Goal: Task Accomplishment & Management: Use online tool/utility

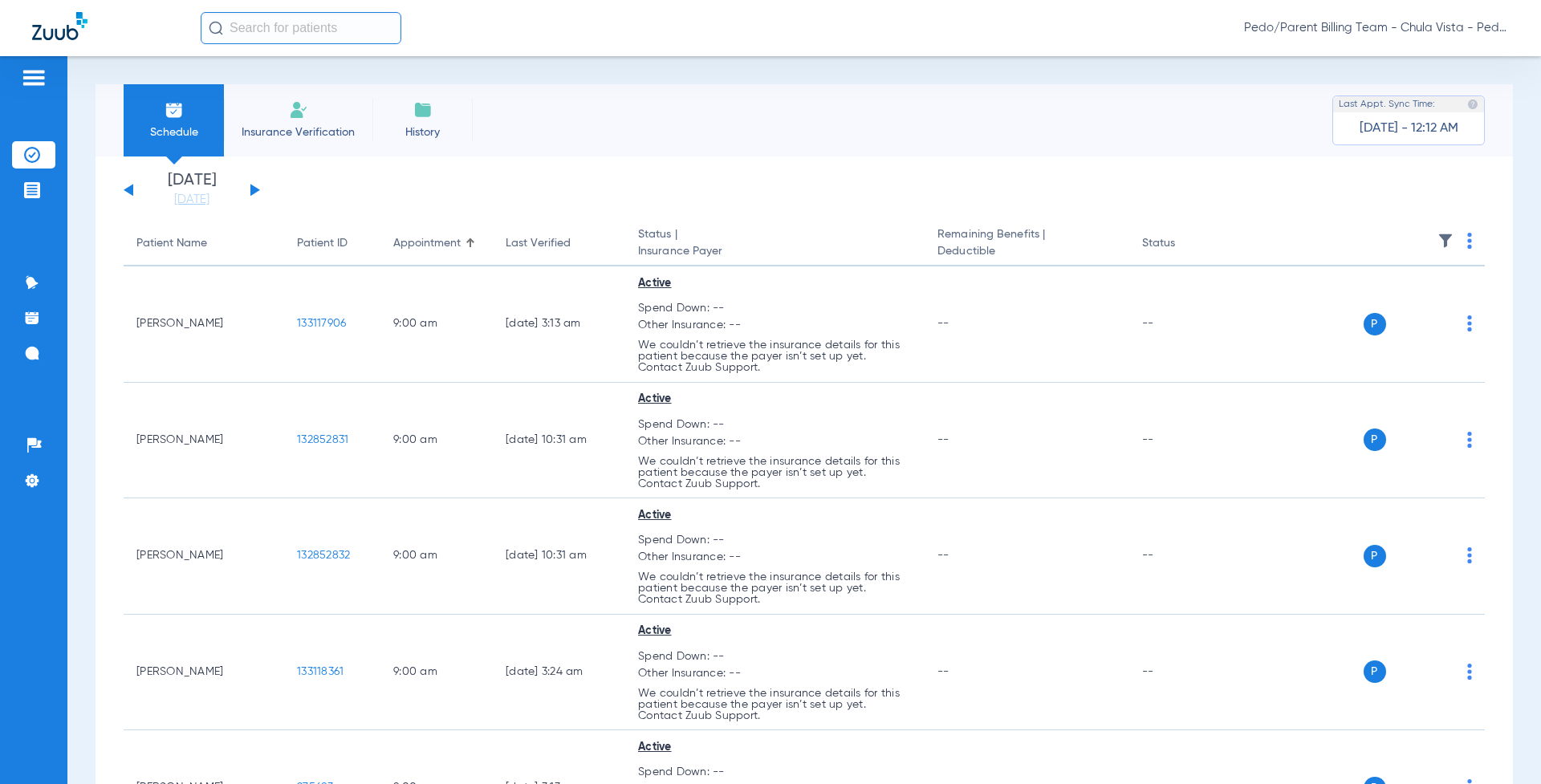
click at [311, 125] on span "Insurance Verification" at bounding box center [298, 132] width 125 height 16
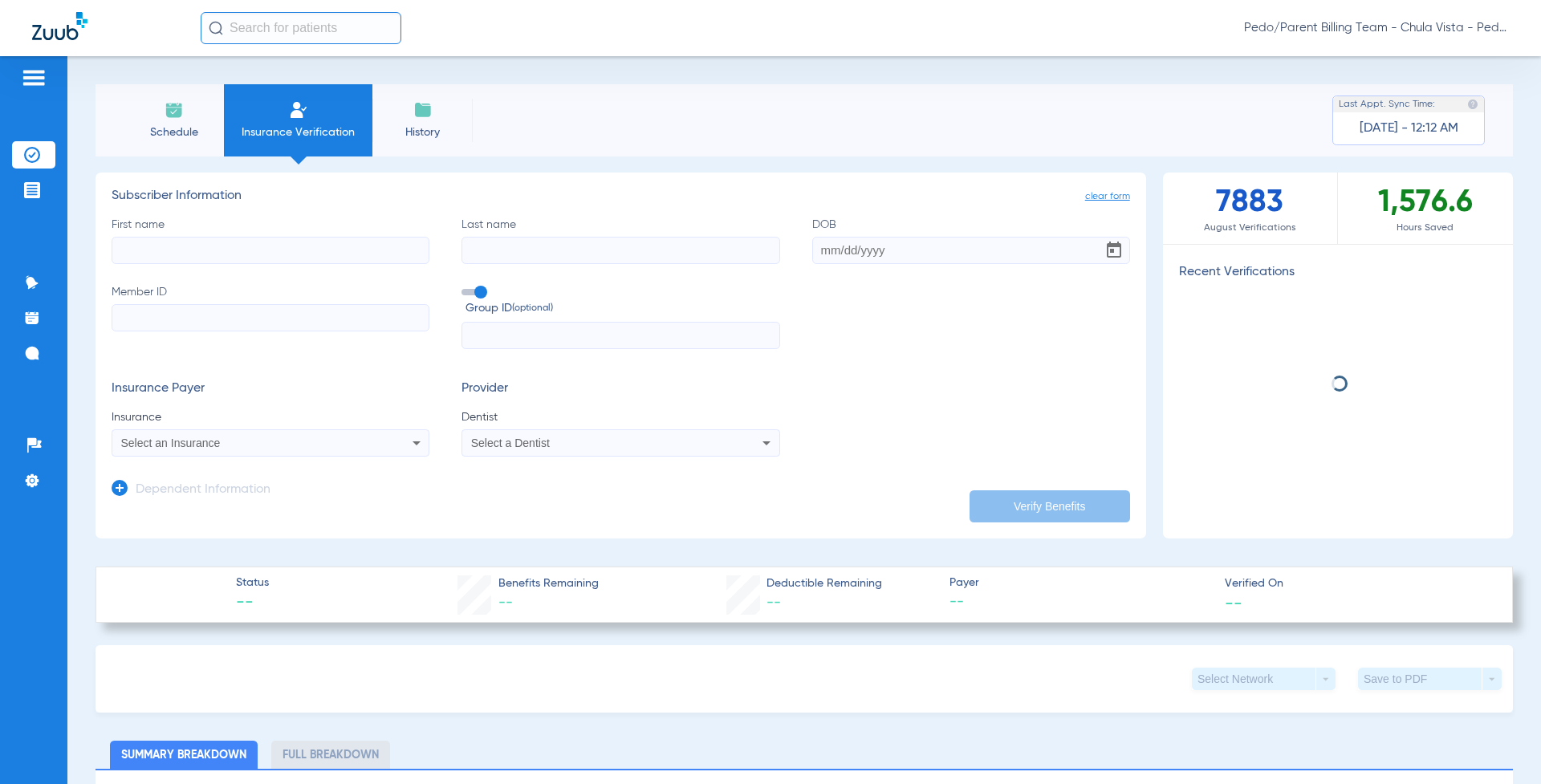
click at [279, 36] on input "text" at bounding box center [301, 28] width 201 height 32
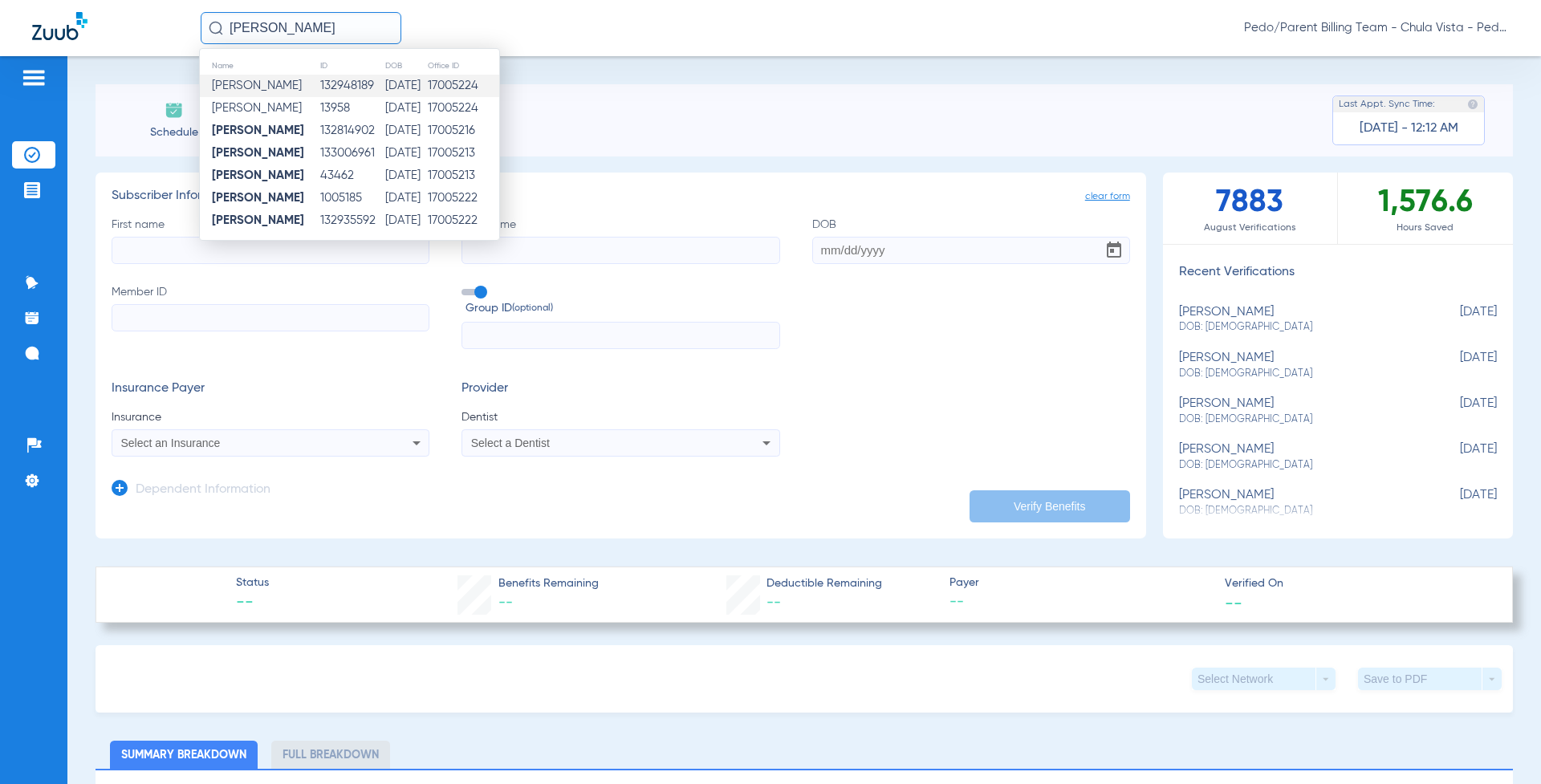
type input "[PERSON_NAME]"
click at [446, 88] on td "17005224" at bounding box center [462, 85] width 72 height 22
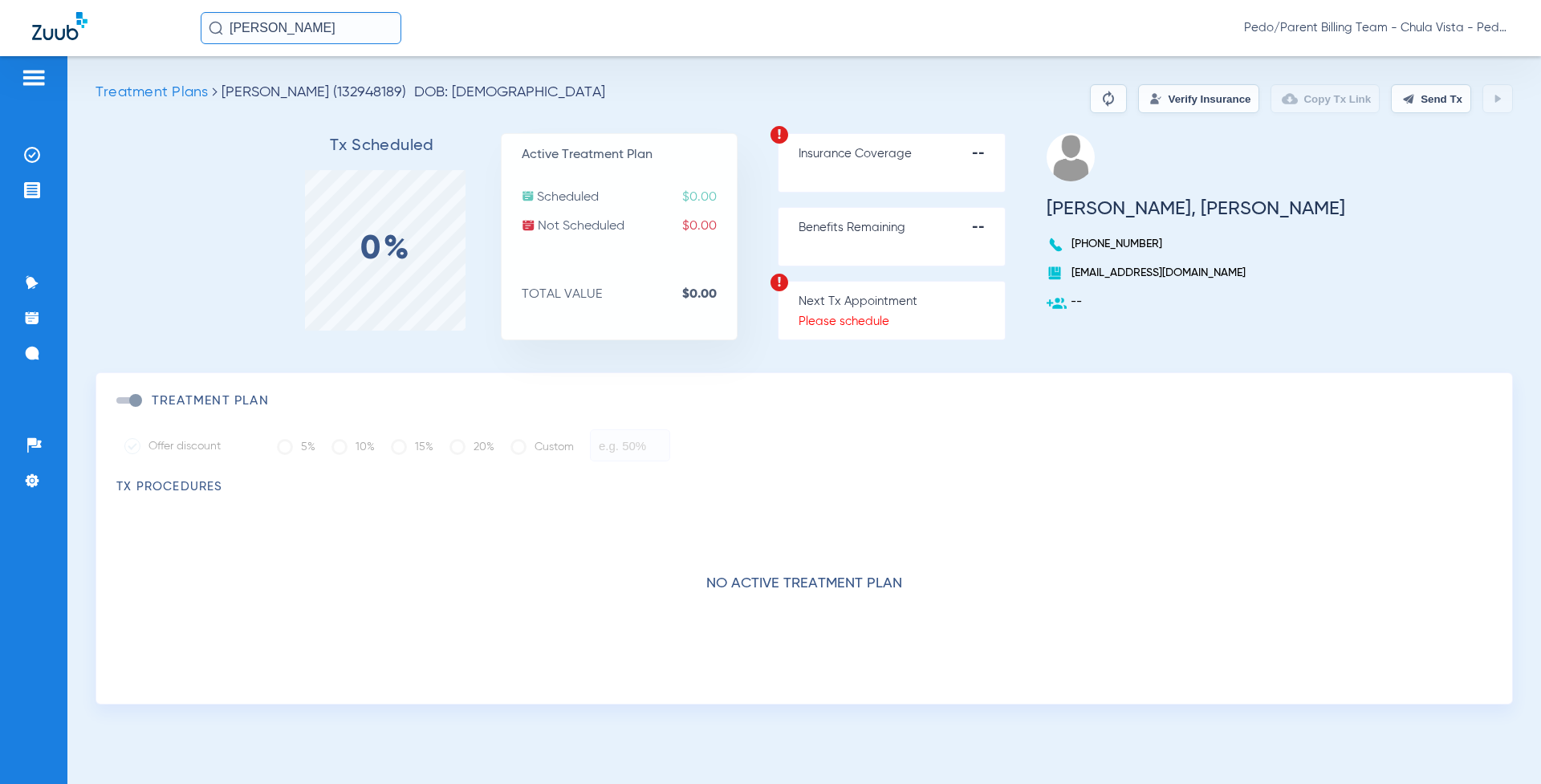
click at [1204, 103] on button "Verify Insurance" at bounding box center [1198, 98] width 121 height 28
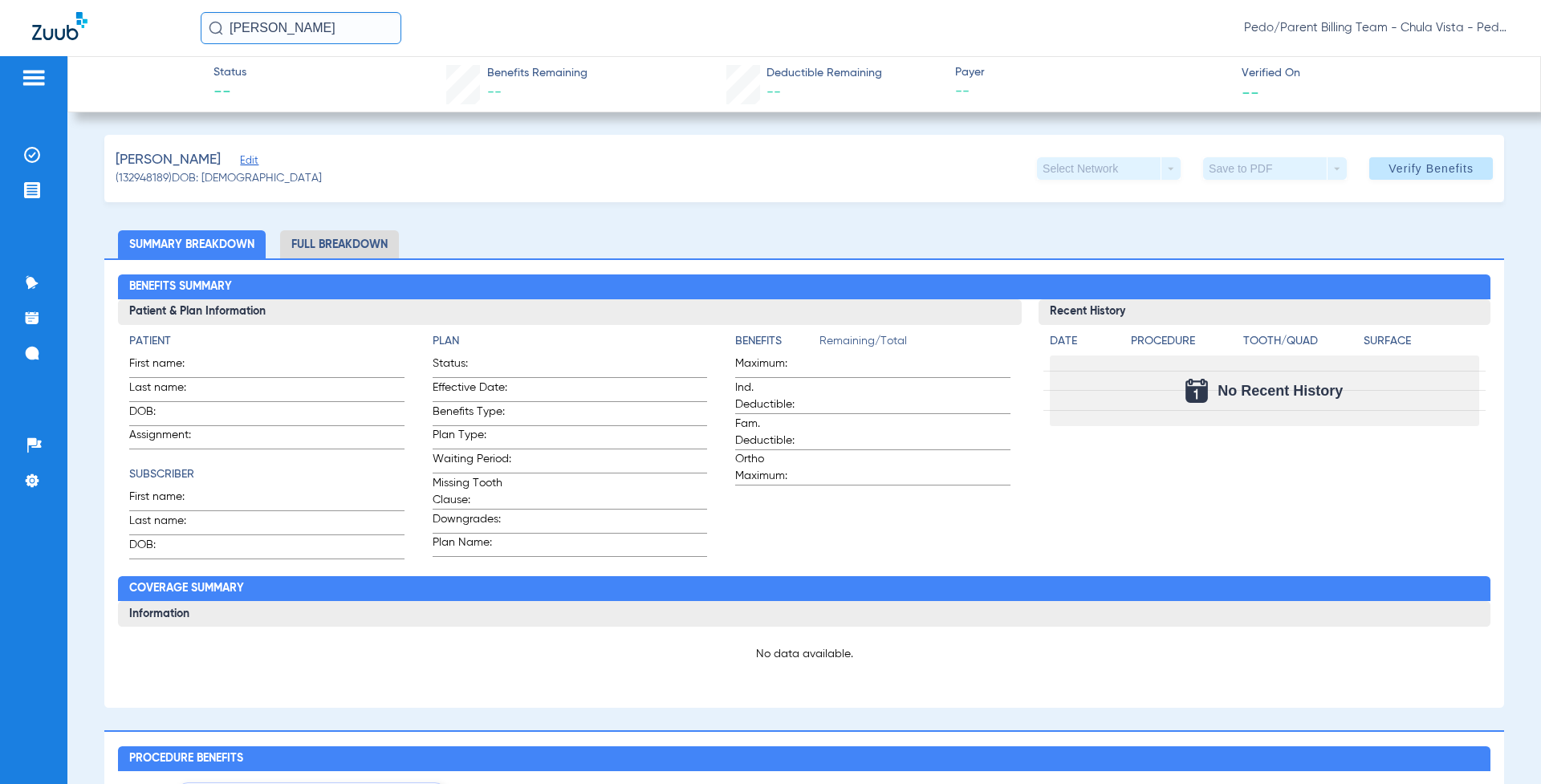
click at [338, 35] on input "[PERSON_NAME]" at bounding box center [301, 28] width 201 height 32
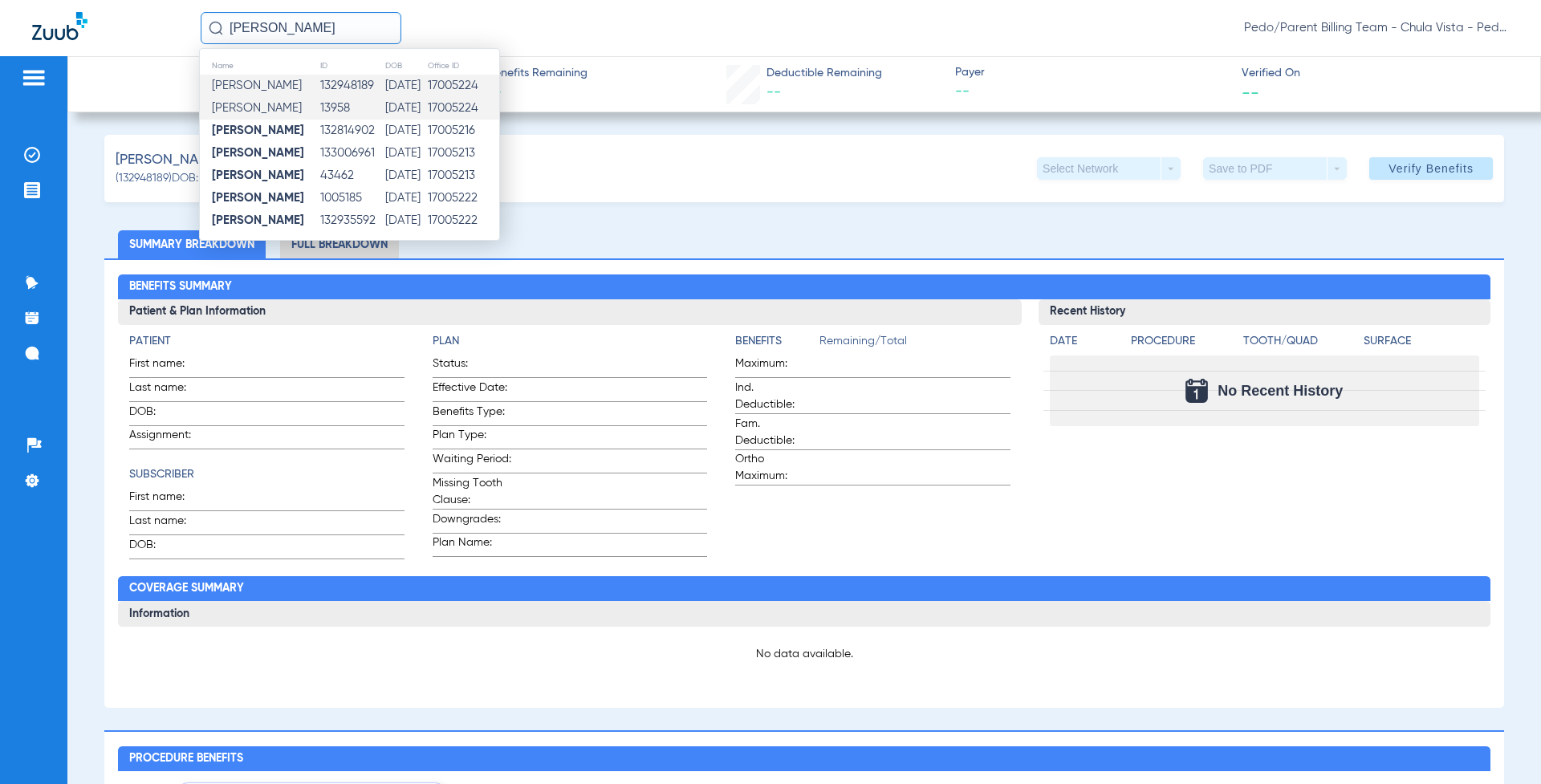
click at [302, 108] on td "[PERSON_NAME]" at bounding box center [260, 108] width 119 height 22
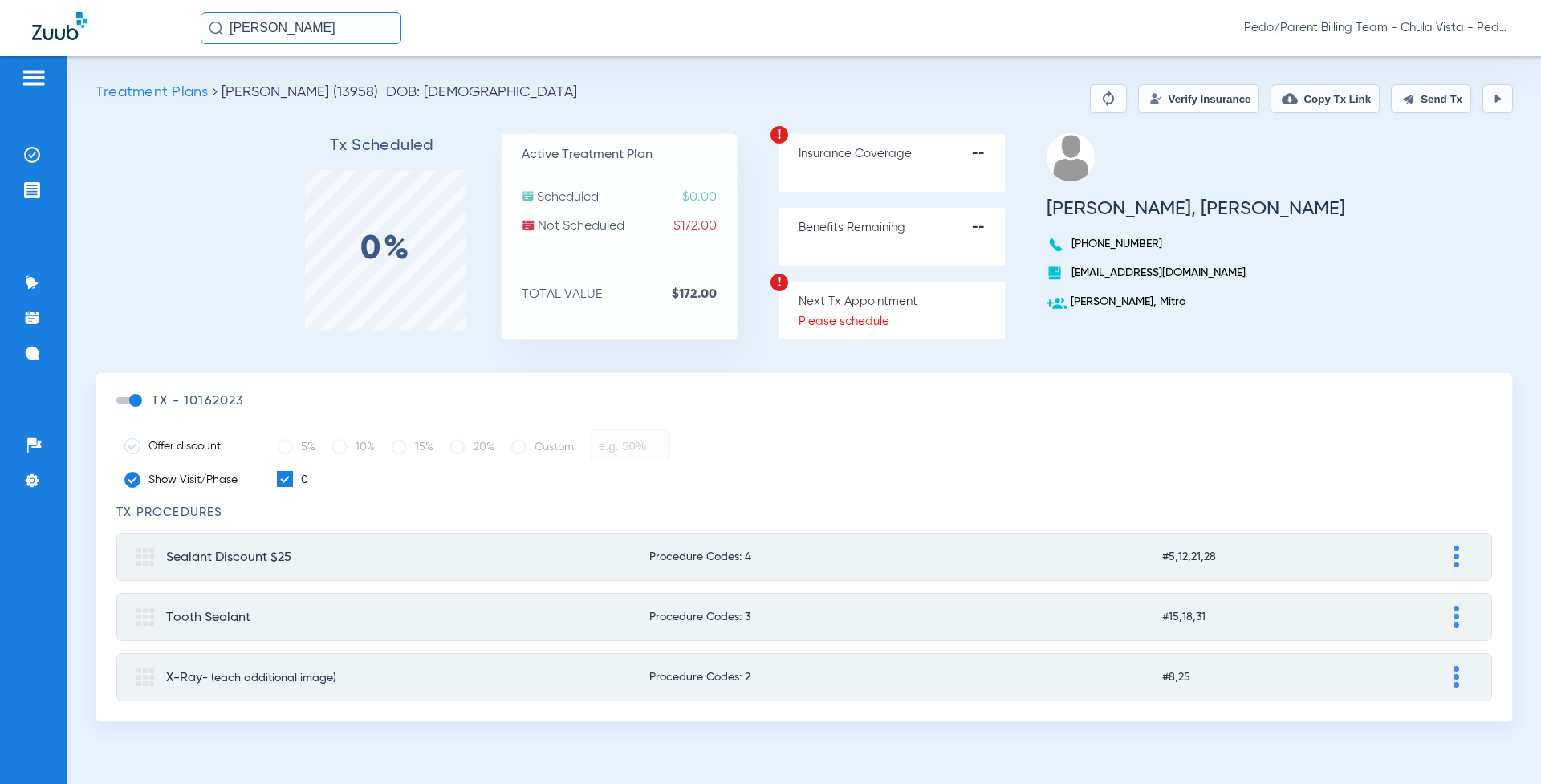
click at [1176, 99] on button "Verify Insurance" at bounding box center [1198, 98] width 121 height 28
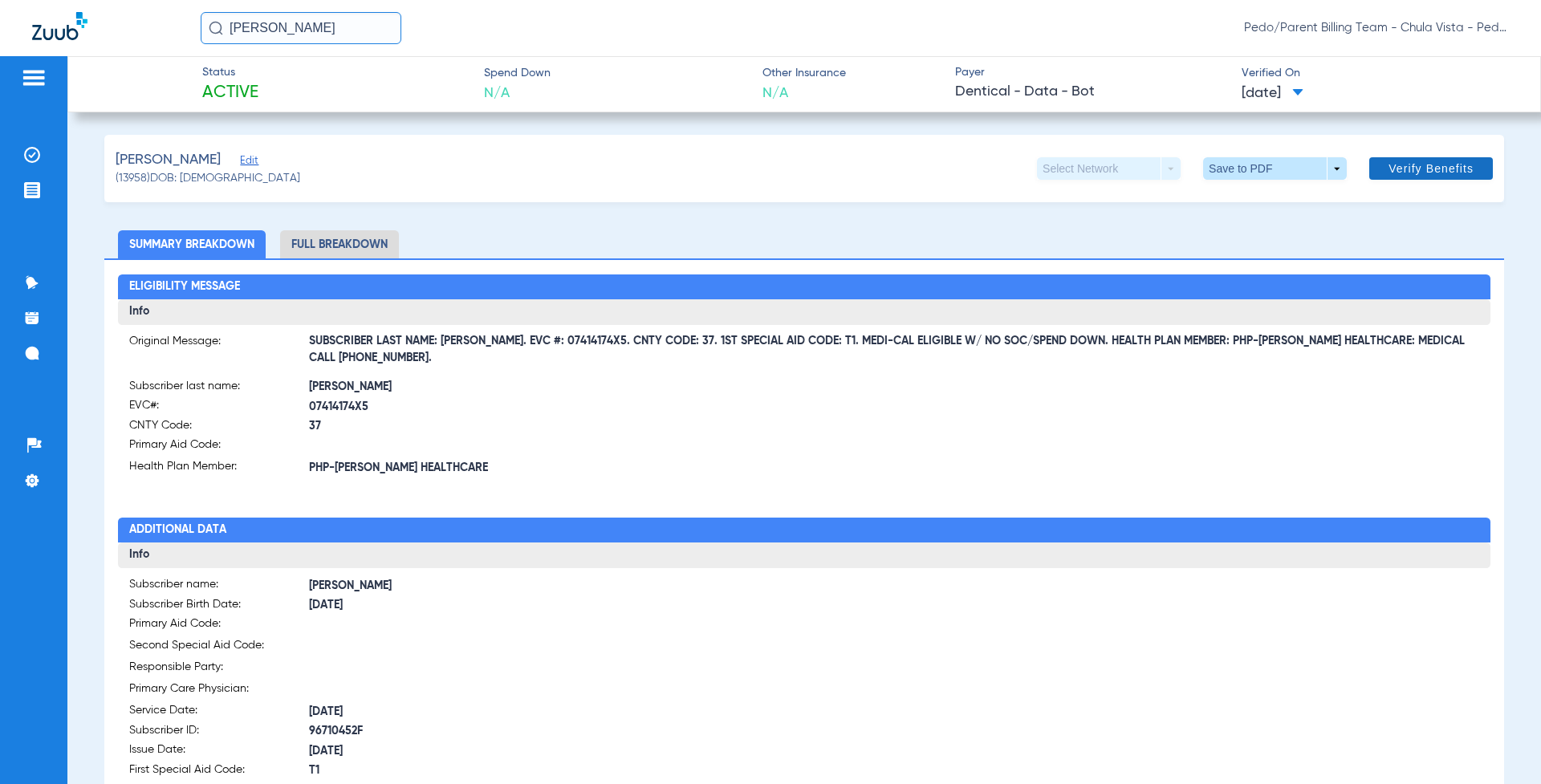
click at [1406, 164] on span "Verify Benefits" at bounding box center [1430, 169] width 85 height 13
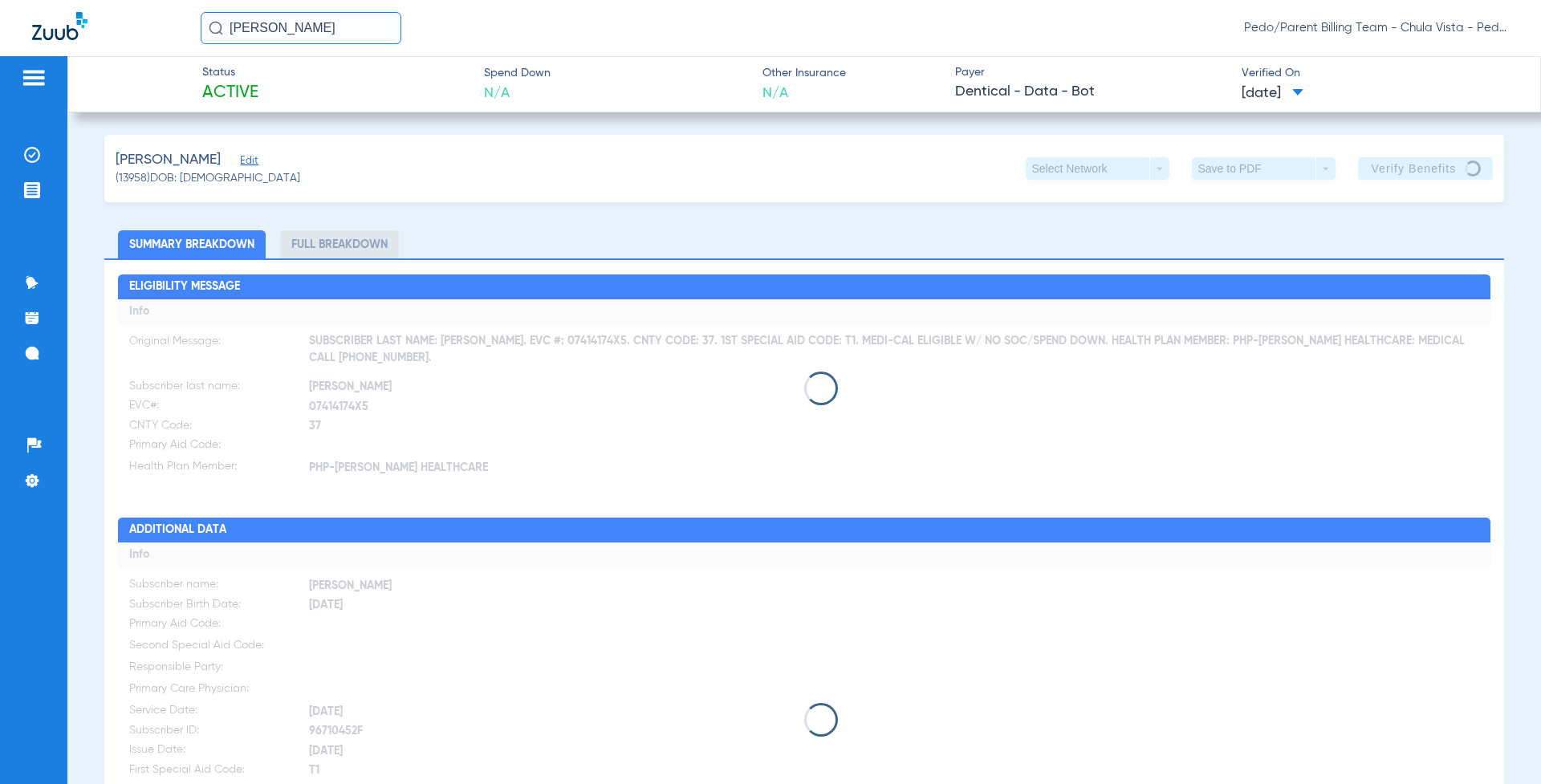
click at [339, 40] on input "[PERSON_NAME]" at bounding box center [301, 28] width 201 height 32
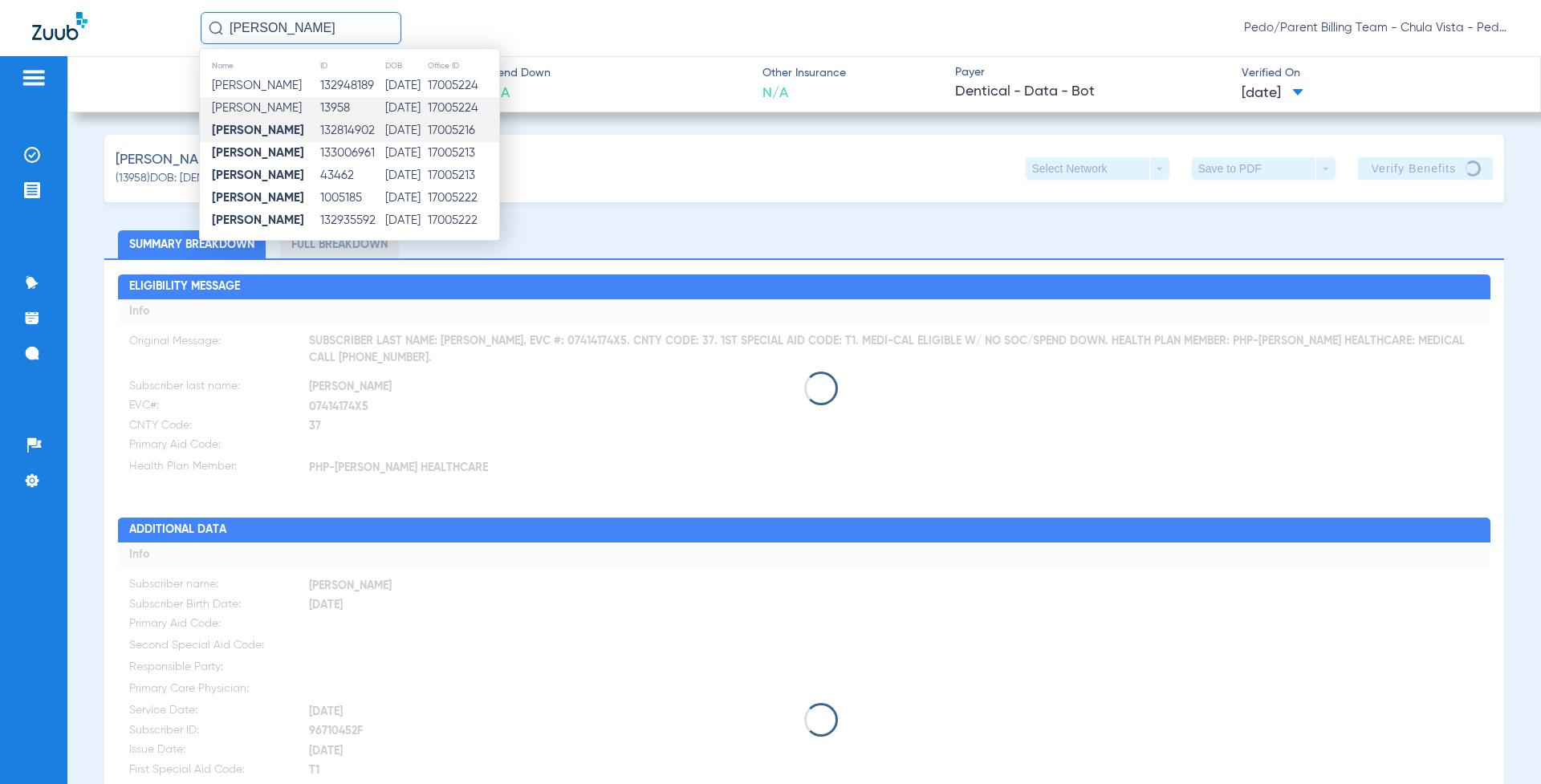
click at [325, 134] on td "132814902" at bounding box center [351, 130] width 65 height 22
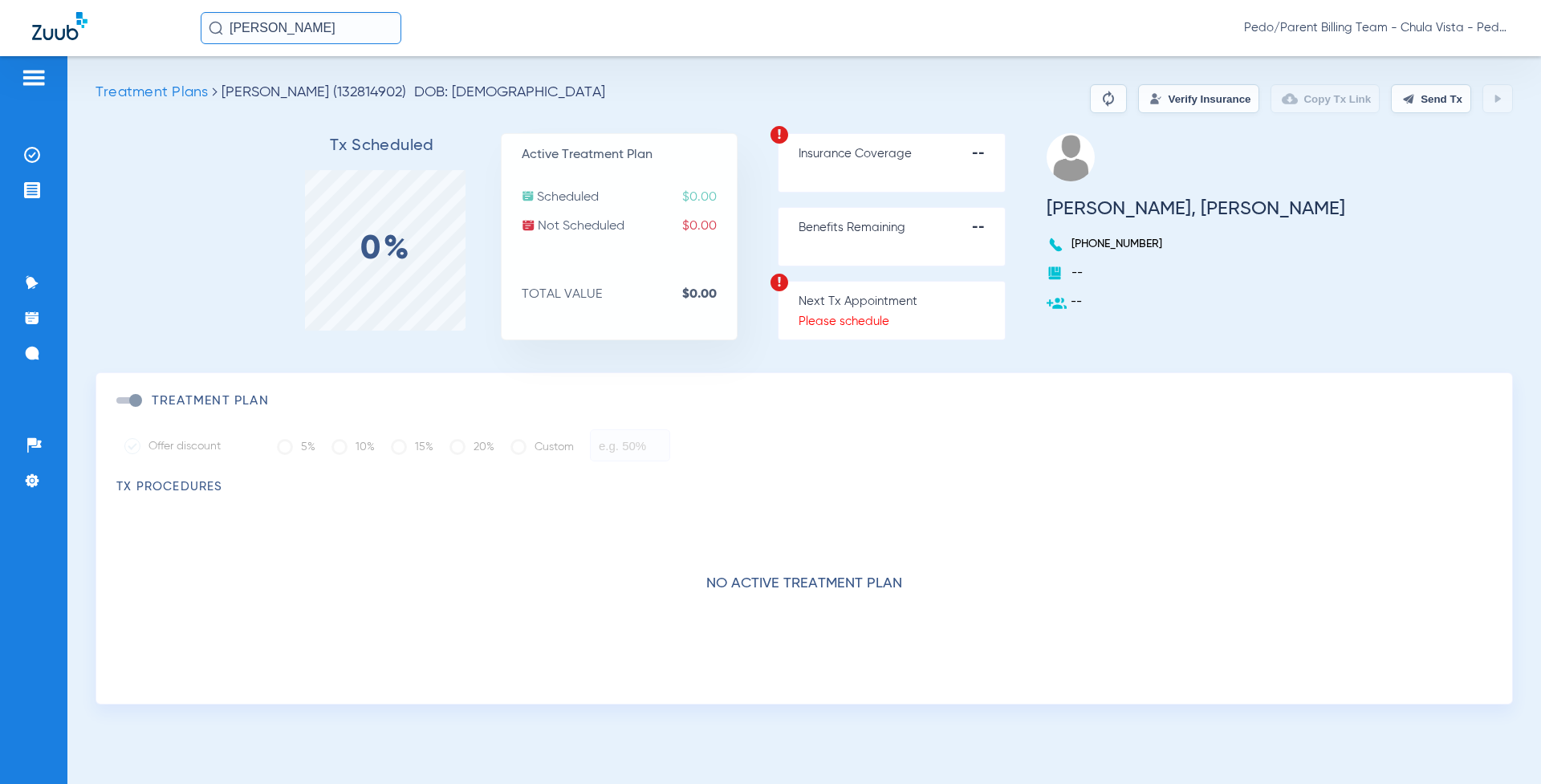
click at [348, 26] on input "[PERSON_NAME]" at bounding box center [301, 28] width 201 height 32
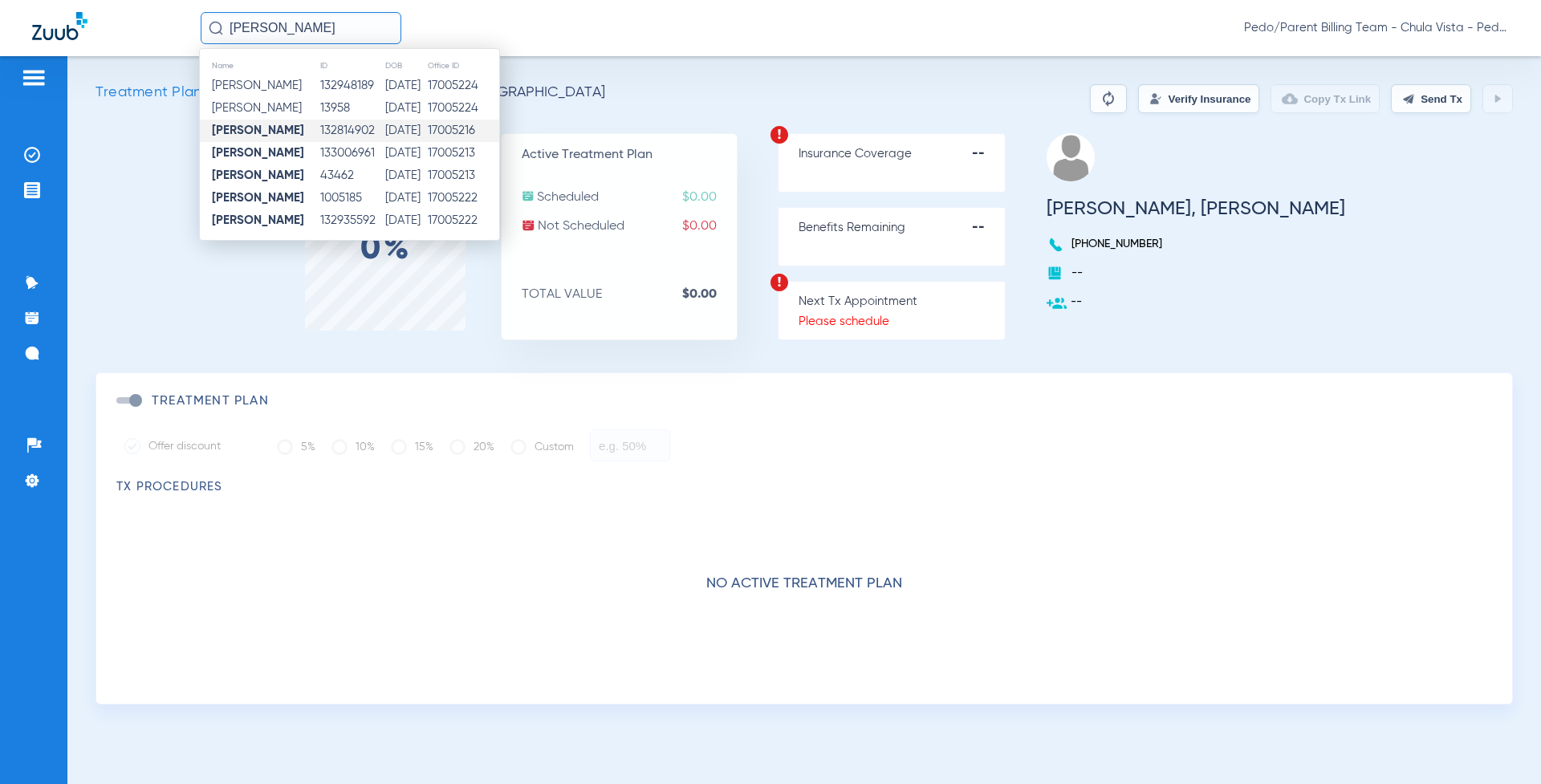
click at [333, 149] on td "133006961" at bounding box center [351, 153] width 65 height 22
